Goal: Information Seeking & Learning: Learn about a topic

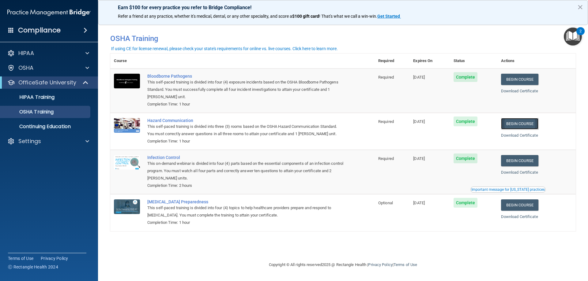
click at [520, 121] on link "Begin Course" at bounding box center [519, 123] width 37 height 11
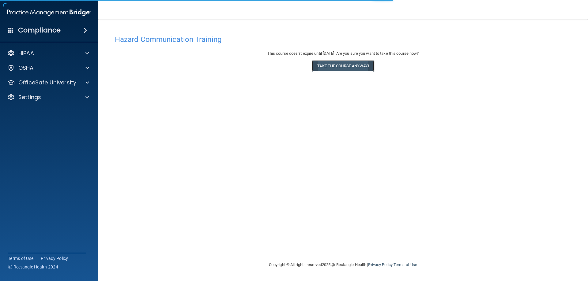
click at [345, 64] on button "Take the course anyway!" at bounding box center [343, 65] width 62 height 11
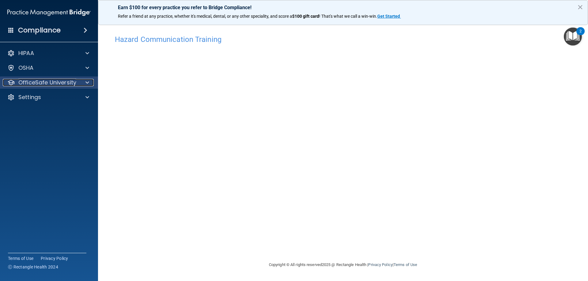
click at [57, 81] on p "OfficeSafe University" at bounding box center [47, 82] width 58 height 7
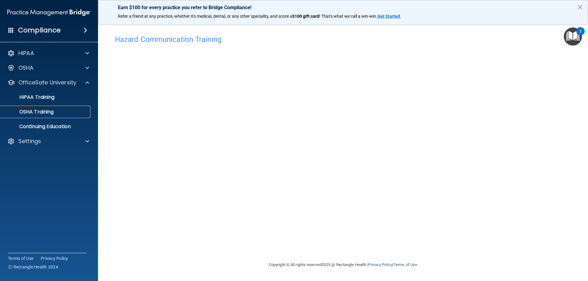
click at [48, 111] on p "OSHA Training" at bounding box center [29, 112] width 50 height 6
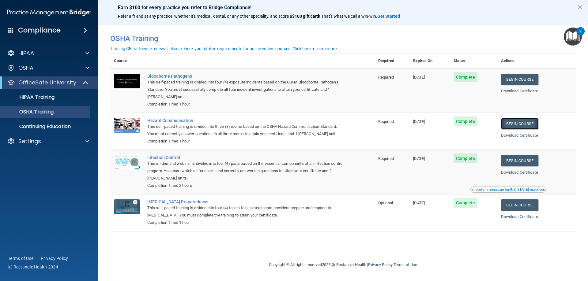
click at [517, 124] on link "Begin Course" at bounding box center [519, 123] width 37 height 11
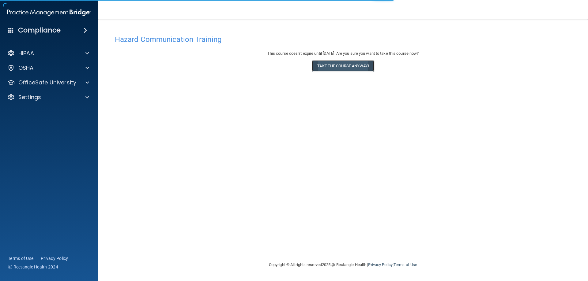
click at [349, 69] on button "Take the course anyway!" at bounding box center [343, 65] width 62 height 11
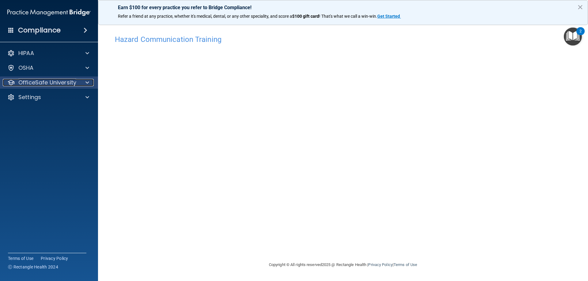
click at [50, 82] on p "OfficeSafe University" at bounding box center [47, 82] width 58 height 7
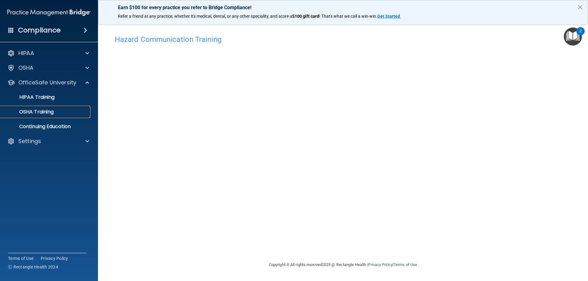
click at [42, 115] on p "OSHA Training" at bounding box center [29, 112] width 50 height 6
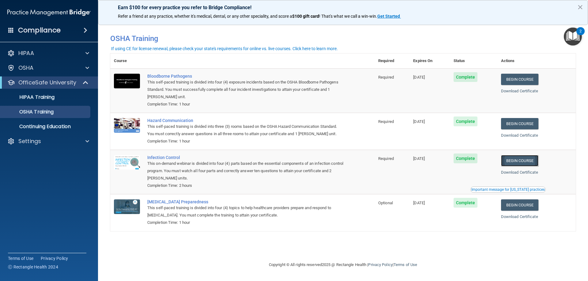
click at [525, 163] on link "Begin Course" at bounding box center [519, 160] width 37 height 11
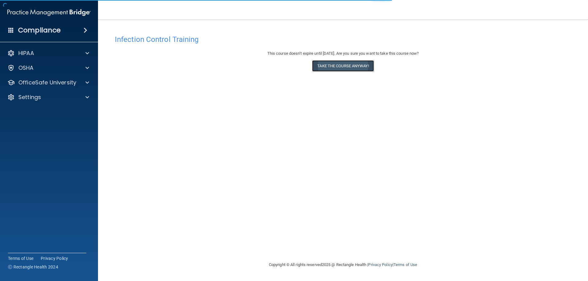
click at [358, 64] on button "Take the course anyway!" at bounding box center [343, 65] width 62 height 11
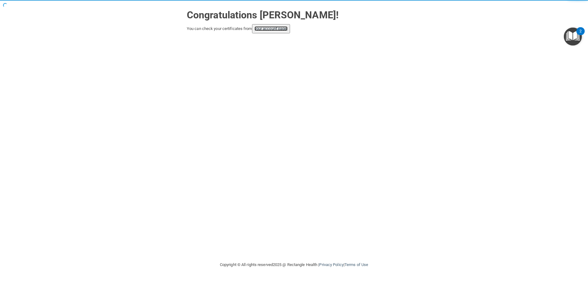
click at [283, 31] on link "your account page!" at bounding box center [270, 28] width 33 height 5
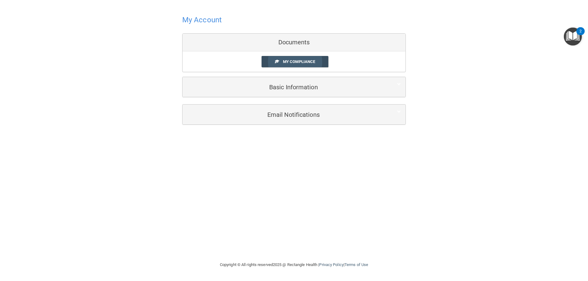
click at [294, 59] on span "My Compliance" at bounding box center [299, 61] width 32 height 5
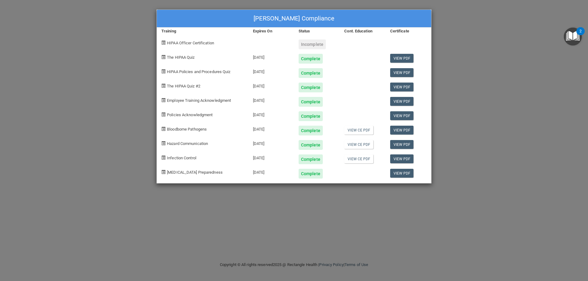
click at [493, 32] on div "[PERSON_NAME] Compliance Training Expires On Status Cont. Education Certificate…" at bounding box center [294, 140] width 588 height 281
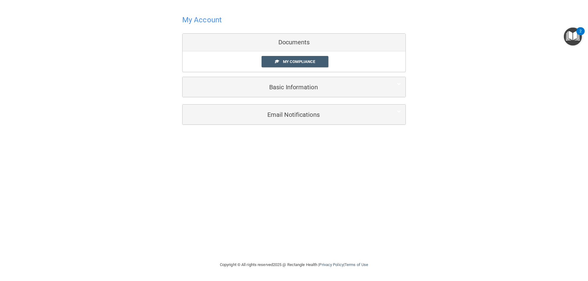
click at [205, 20] on h4 "My Account" at bounding box center [201, 20] width 39 height 8
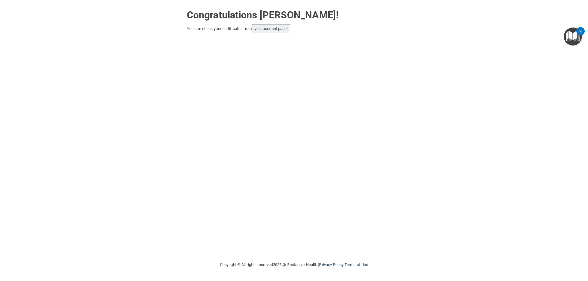
click at [570, 38] on img "Open Resource Center, 2 new notifications" at bounding box center [573, 37] width 18 height 18
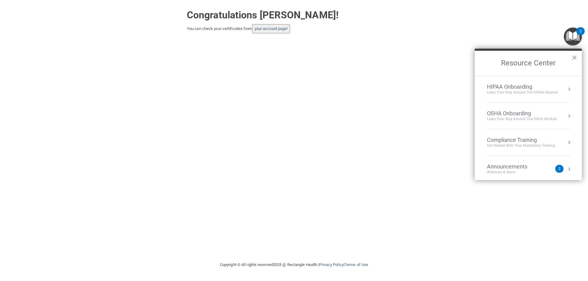
click at [537, 66] on h2 "Resource Center" at bounding box center [528, 63] width 107 height 25
click at [573, 57] on button "×" at bounding box center [574, 58] width 6 height 10
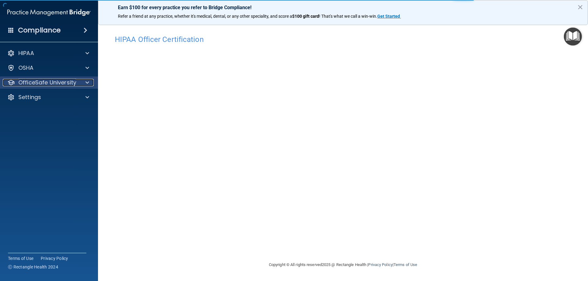
click at [83, 81] on div at bounding box center [86, 82] width 15 height 7
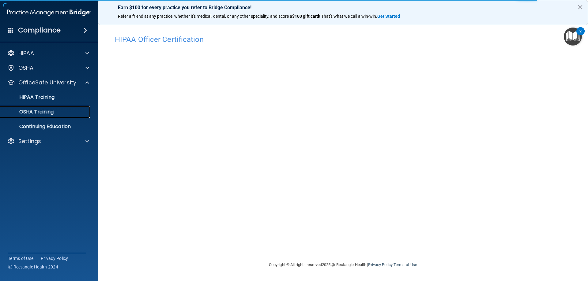
click at [55, 117] on link "OSHA Training" at bounding box center [42, 112] width 96 height 12
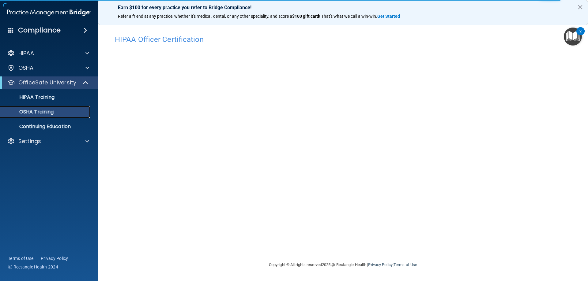
click at [26, 110] on p "OSHA Training" at bounding box center [29, 112] width 50 height 6
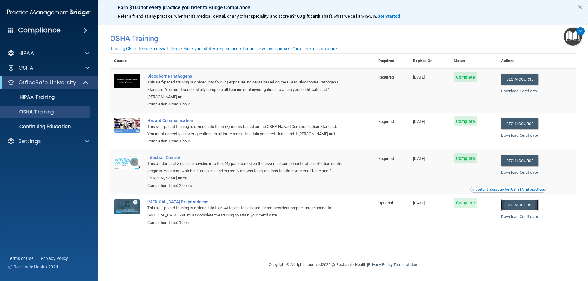
click at [532, 204] on link "Begin Course" at bounding box center [519, 205] width 37 height 11
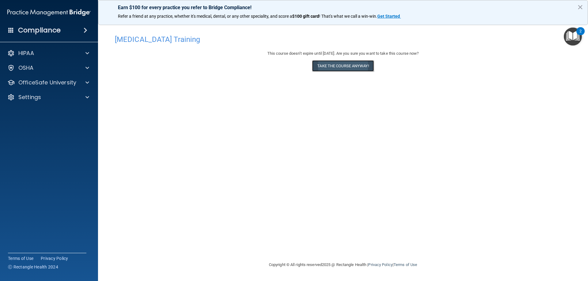
click at [367, 67] on button "Take the course anyway!" at bounding box center [343, 65] width 62 height 11
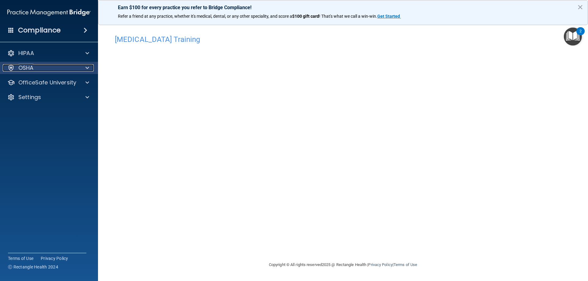
click at [80, 68] on div at bounding box center [86, 67] width 15 height 7
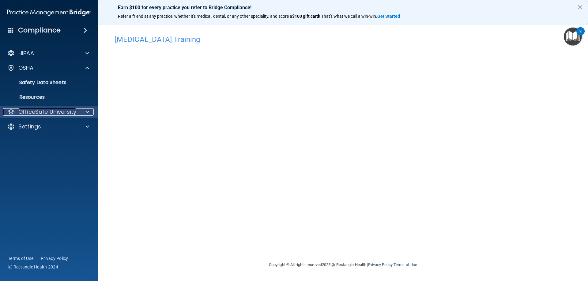
click at [67, 114] on p "OfficeSafe University" at bounding box center [47, 111] width 58 height 7
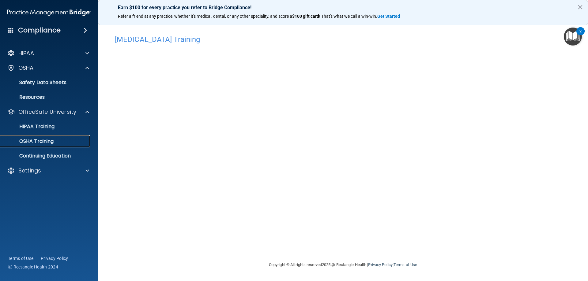
click at [58, 141] on div "OSHA Training" at bounding box center [46, 141] width 84 height 6
